Goal: Information Seeking & Learning: Learn about a topic

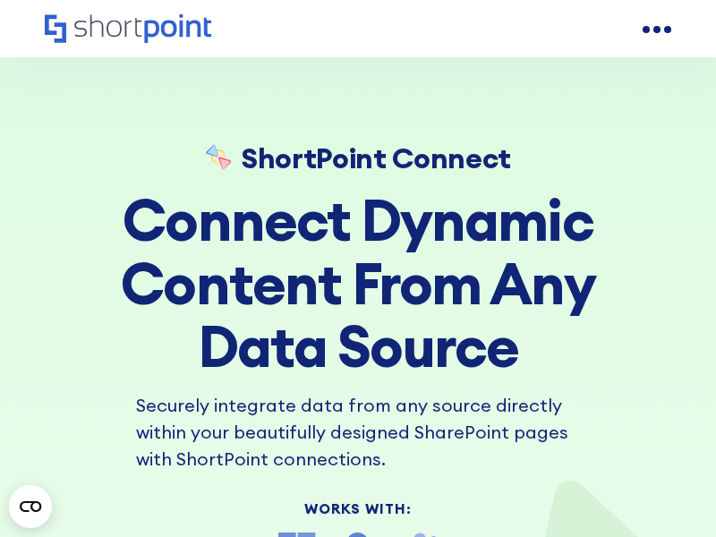
scroll to position [14071, 0]
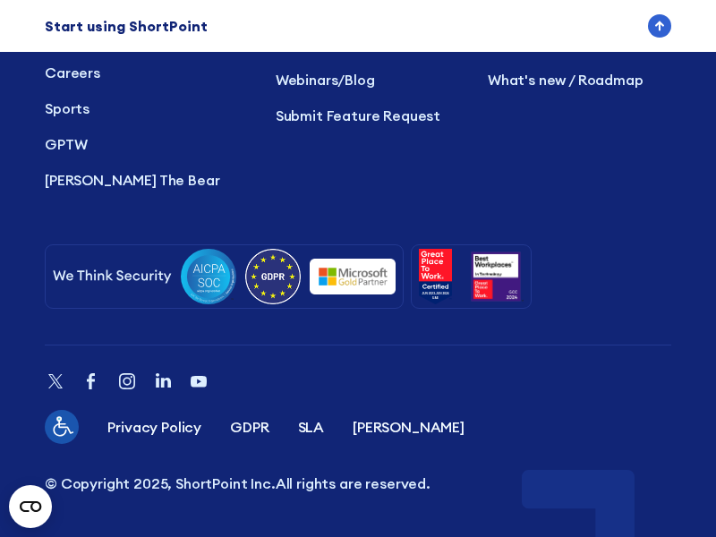
scroll to position [70245, 0]
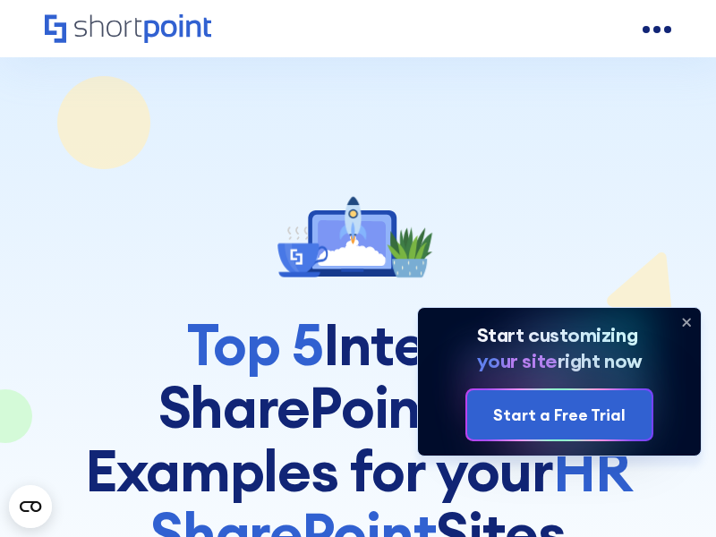
scroll to position [8045, 0]
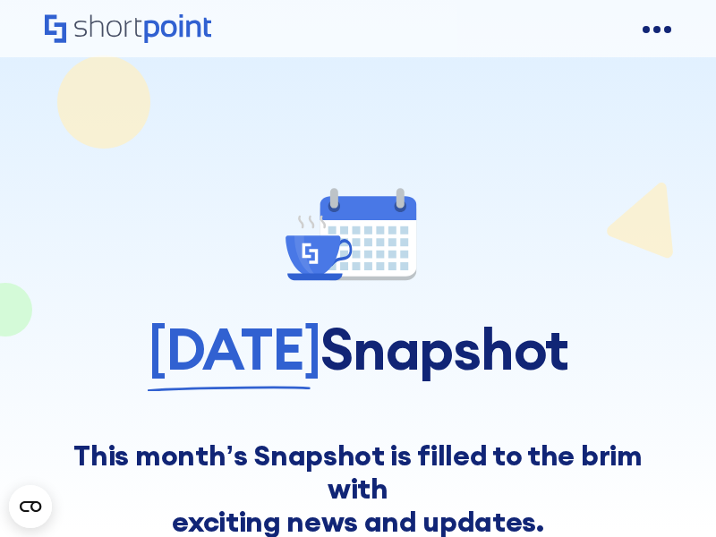
scroll to position [10081, 0]
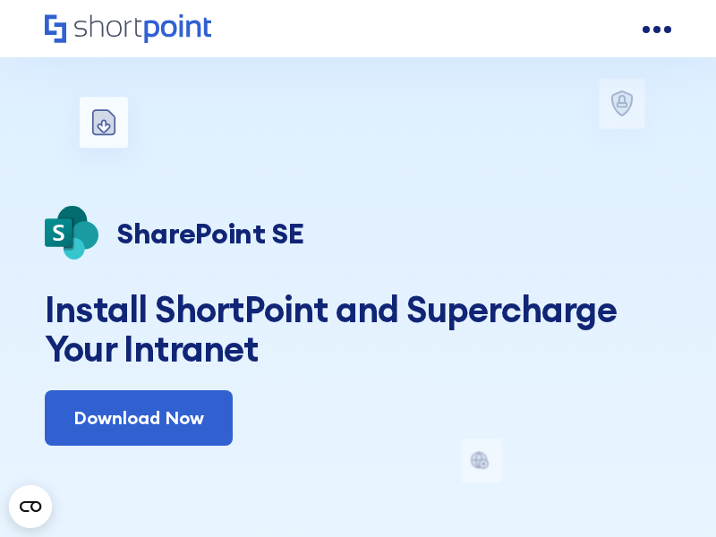
scroll to position [37221, 0]
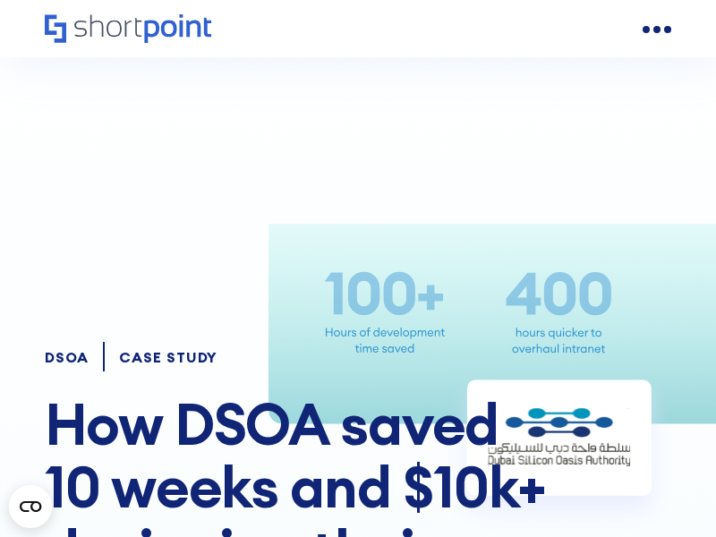
scroll to position [7783, 0]
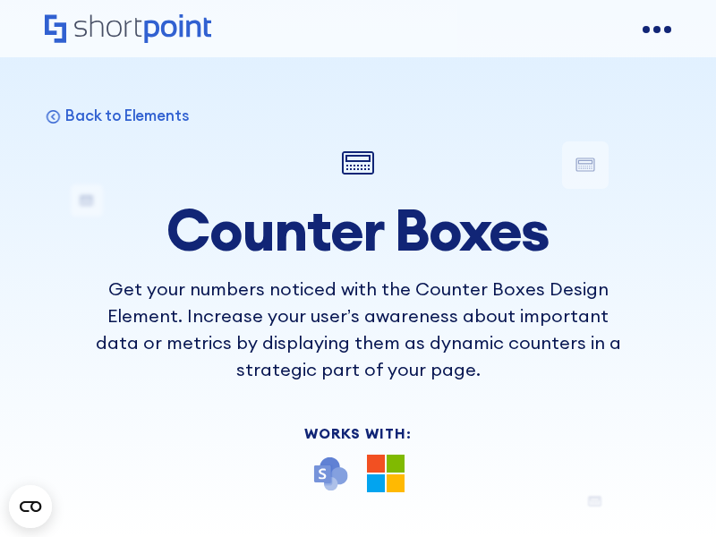
scroll to position [12410, 0]
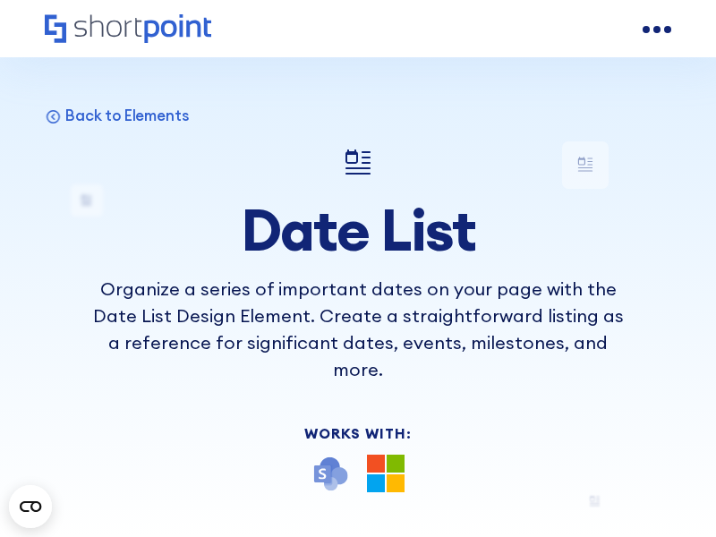
scroll to position [12410, 0]
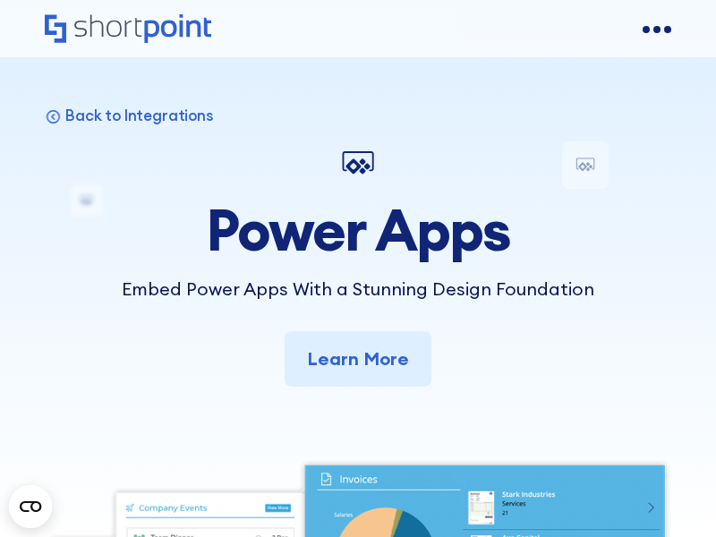
scroll to position [9192, 0]
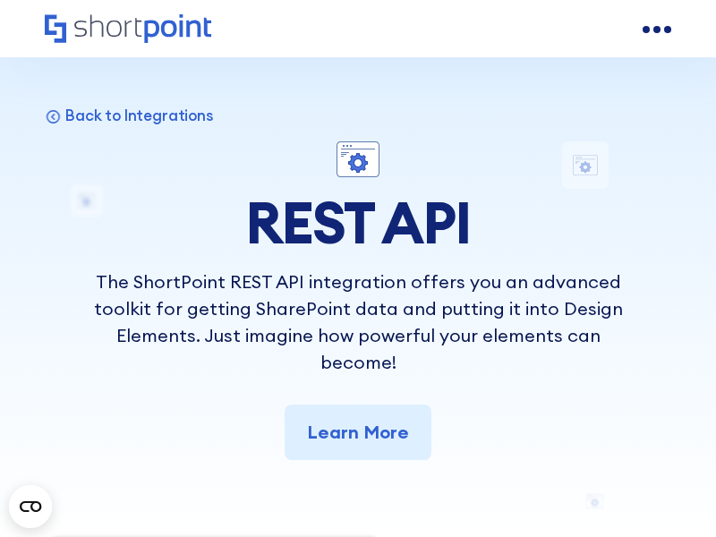
scroll to position [8933, 0]
